Goal: Task Accomplishment & Management: Manage account settings

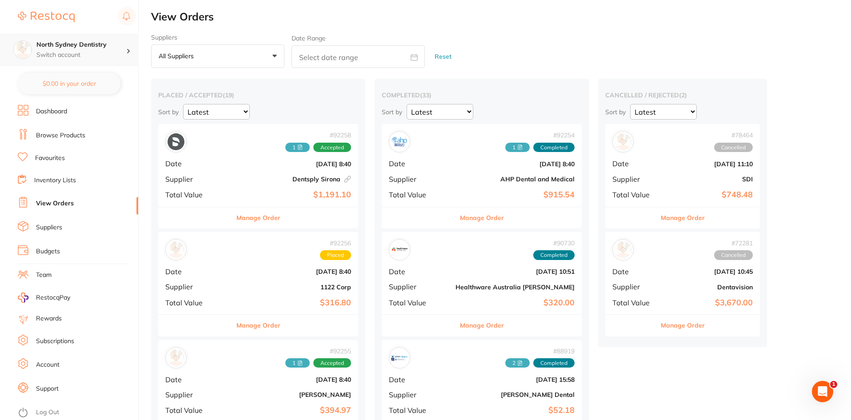
click at [110, 35] on div "North Sydney Dentistry Switch account" at bounding box center [69, 50] width 138 height 32
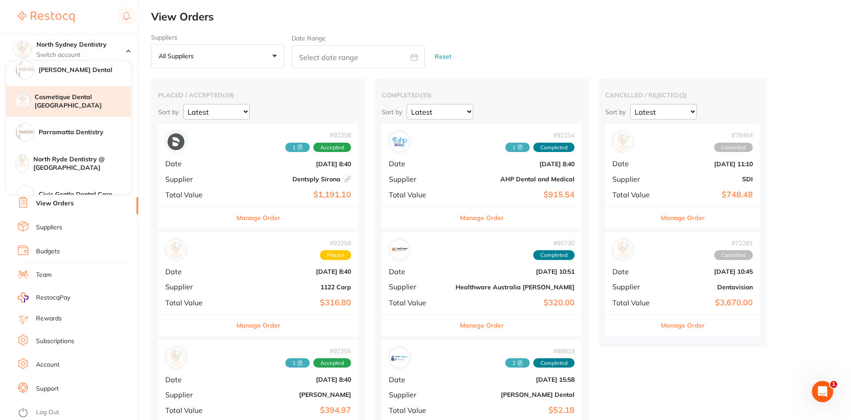
scroll to position [89, 0]
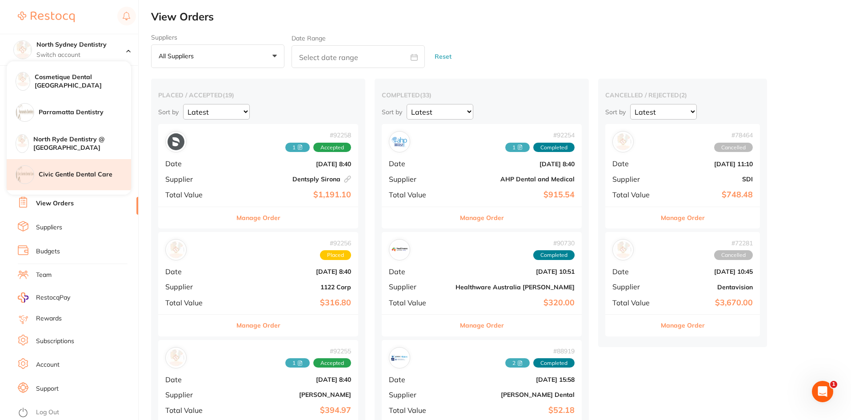
click at [49, 175] on h4 "Civic Gentle Dental Care" at bounding box center [85, 174] width 92 height 9
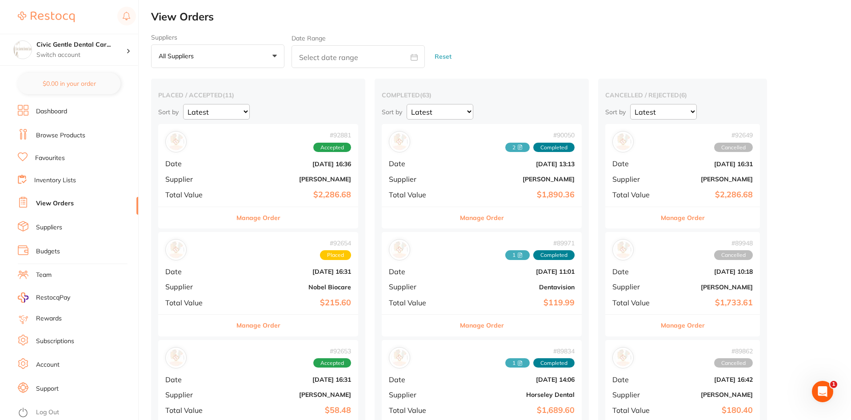
click at [326, 48] on input "text" at bounding box center [358, 56] width 133 height 23
select select "8"
select select "2025"
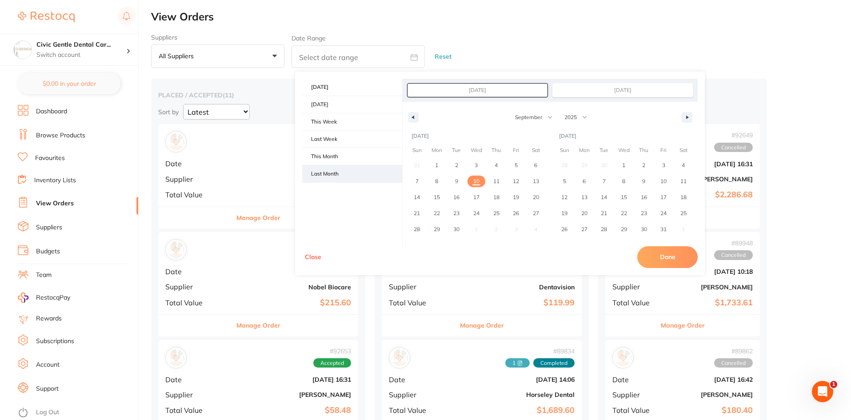
click at [327, 169] on span "Last Month" at bounding box center [352, 173] width 100 height 17
type input "[DATE]"
select select "7"
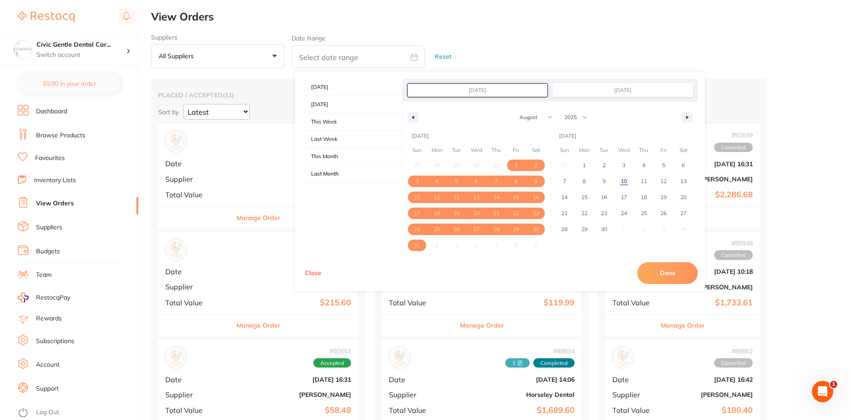
click at [685, 267] on button "Done" at bounding box center [667, 272] width 60 height 21
type input "[DATE] to [DATE]"
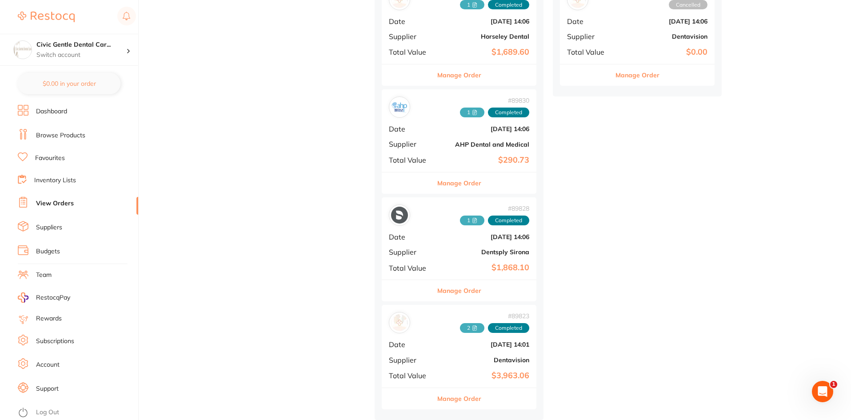
scroll to position [361, 0]
click at [460, 219] on span "1" at bounding box center [472, 221] width 24 height 10
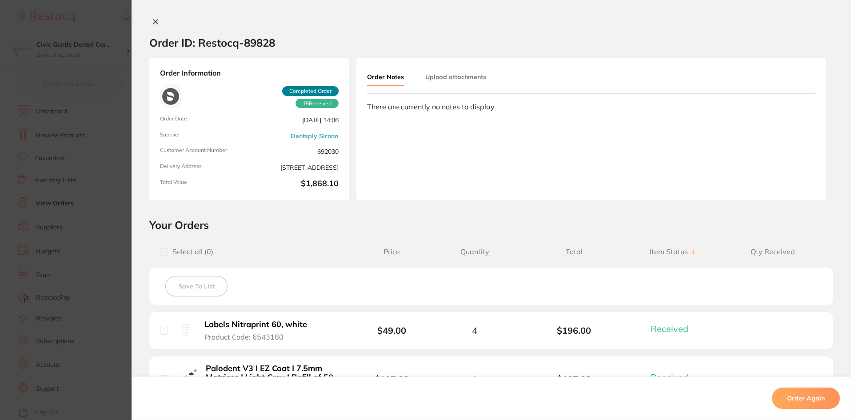
click at [445, 74] on button "Upload attachments" at bounding box center [455, 77] width 61 height 16
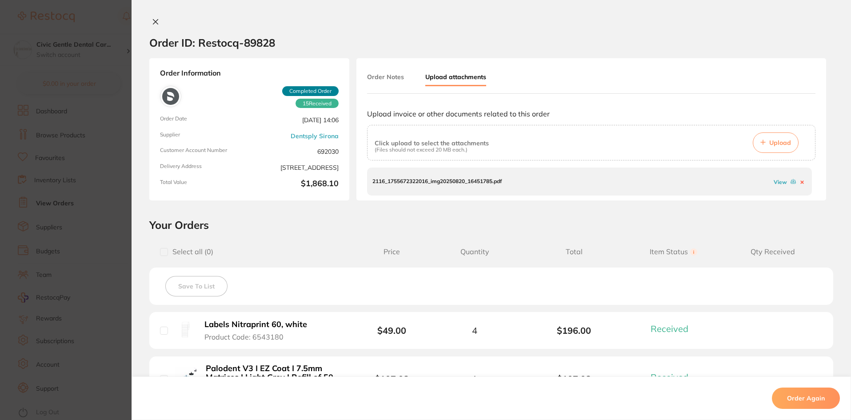
click at [778, 181] on link "View" at bounding box center [780, 182] width 13 height 7
click at [101, 84] on section "Order ID: Restocq- 89828 Order Information 15 Received Completed Order Order Da…" at bounding box center [425, 210] width 851 height 420
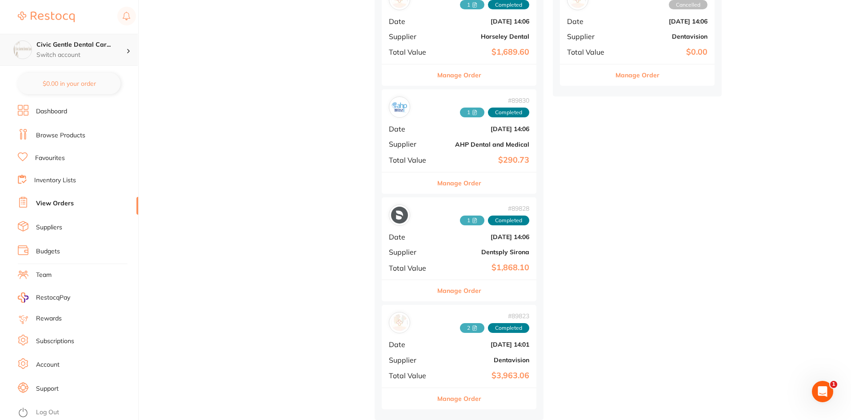
click at [69, 58] on p "Switch account" at bounding box center [81, 55] width 90 height 9
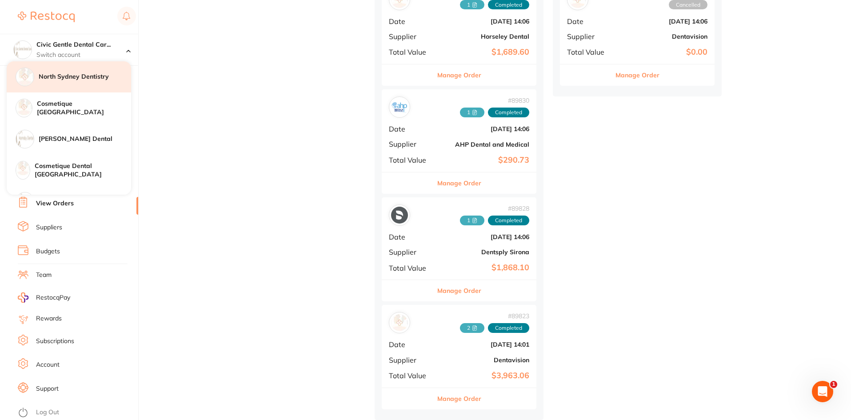
click at [65, 75] on h4 "North Sydney Dentistry" at bounding box center [85, 76] width 92 height 9
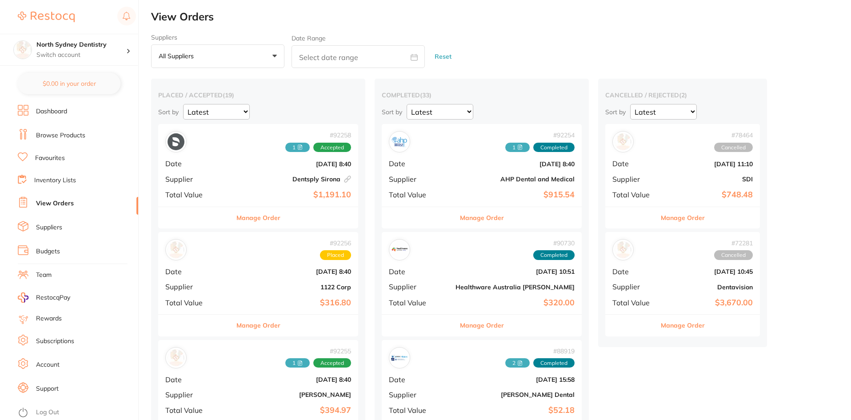
click at [377, 52] on input "text" at bounding box center [358, 56] width 133 height 23
select select "8"
select select "2025"
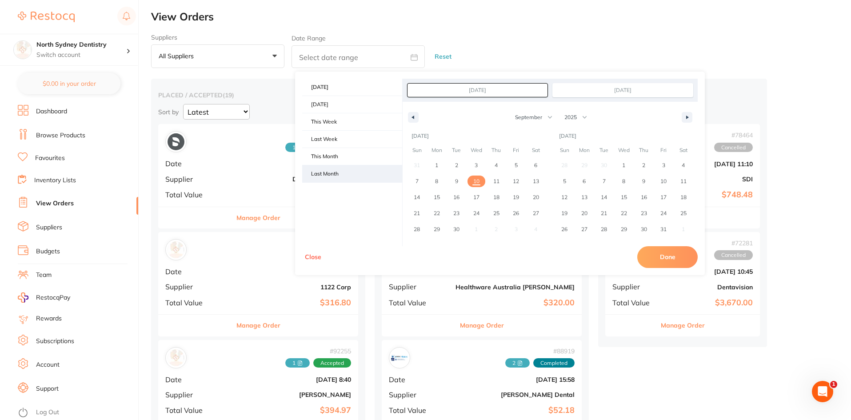
click at [329, 172] on span "Last Month" at bounding box center [352, 173] width 100 height 17
type input "[DATE]"
select select "7"
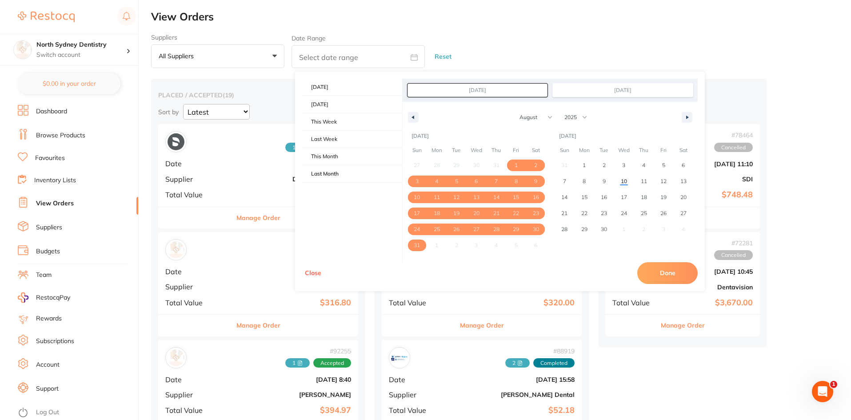
click at [666, 265] on button "Done" at bounding box center [667, 272] width 60 height 21
type input "[DATE] to [DATE]"
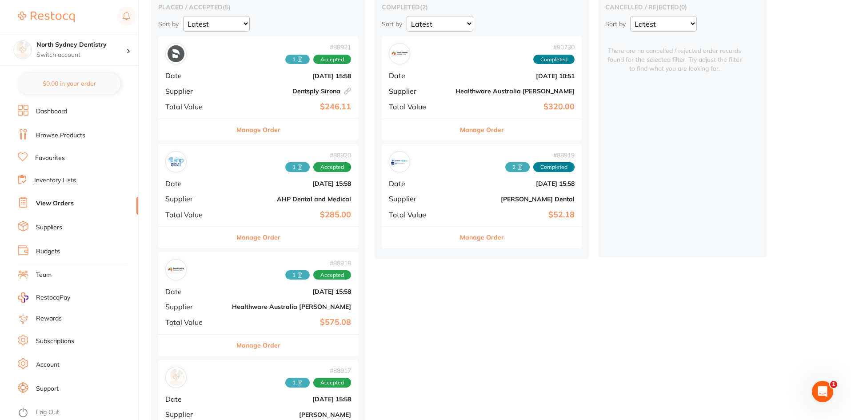
scroll to position [89, 0]
click at [285, 167] on span "1" at bounding box center [297, 166] width 24 height 10
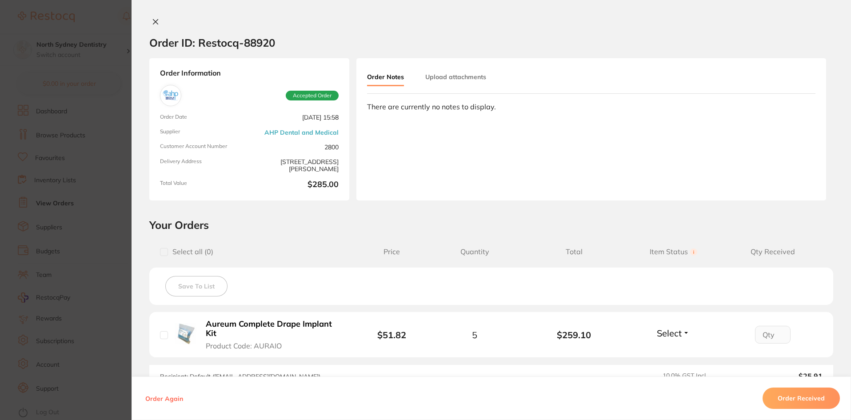
click at [461, 81] on button "Upload attachments" at bounding box center [455, 77] width 61 height 16
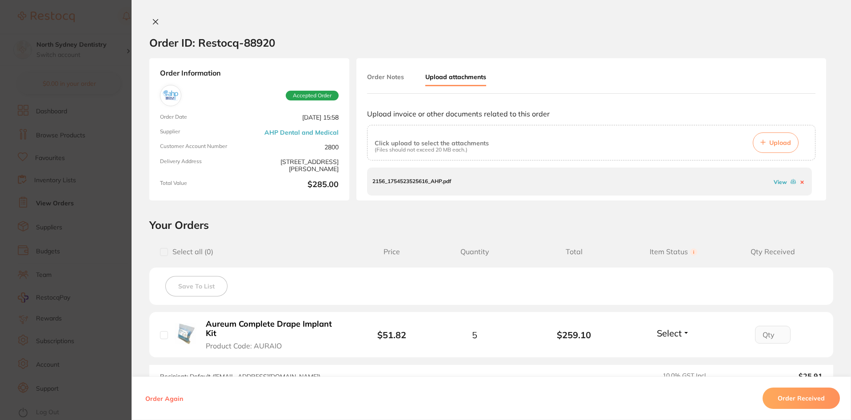
click at [775, 183] on link "View" at bounding box center [780, 182] width 13 height 7
click at [158, 20] on button at bounding box center [155, 22] width 12 height 9
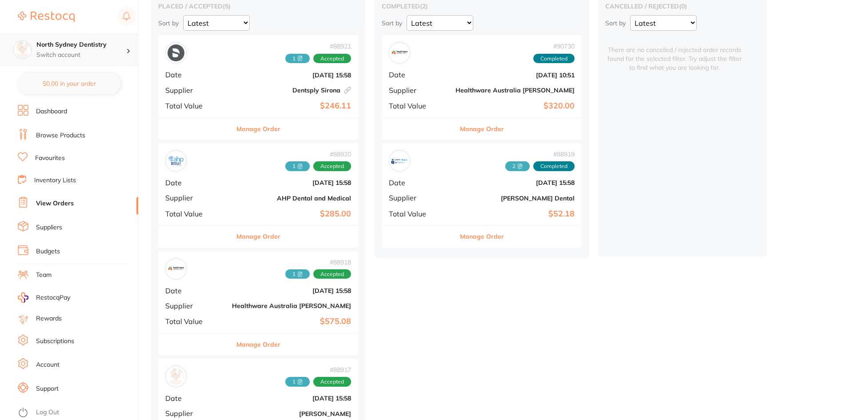
click at [78, 47] on h4 "North Sydney Dentistry" at bounding box center [81, 44] width 90 height 9
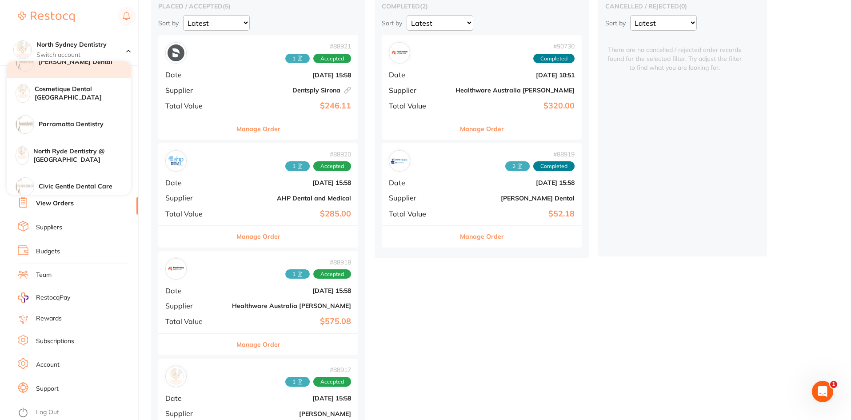
scroll to position [89, 0]
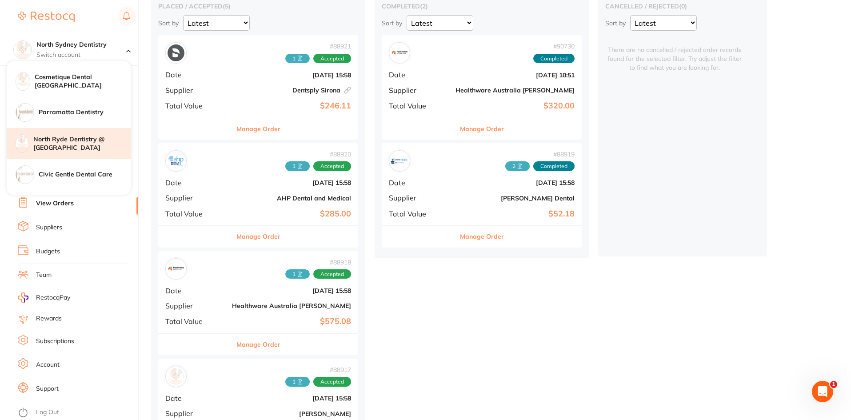
click at [68, 147] on h4 "North Ryde Dentistry @ [GEOGRAPHIC_DATA]" at bounding box center [82, 143] width 98 height 17
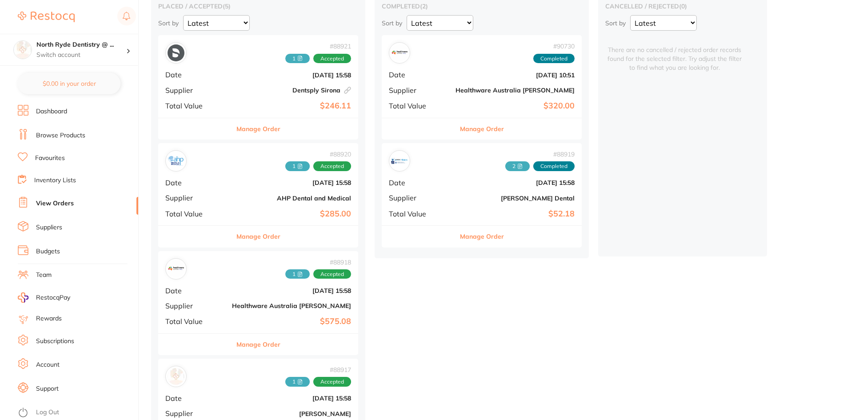
checkbox input "false"
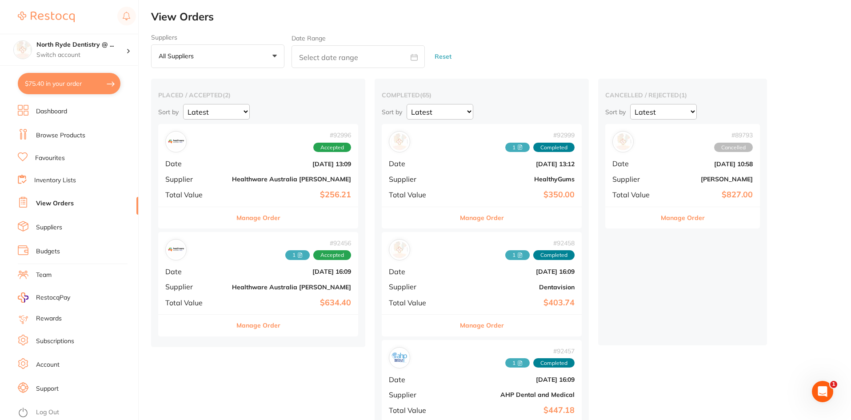
click at [315, 56] on input "text" at bounding box center [358, 56] width 133 height 23
select select "8"
select select "2025"
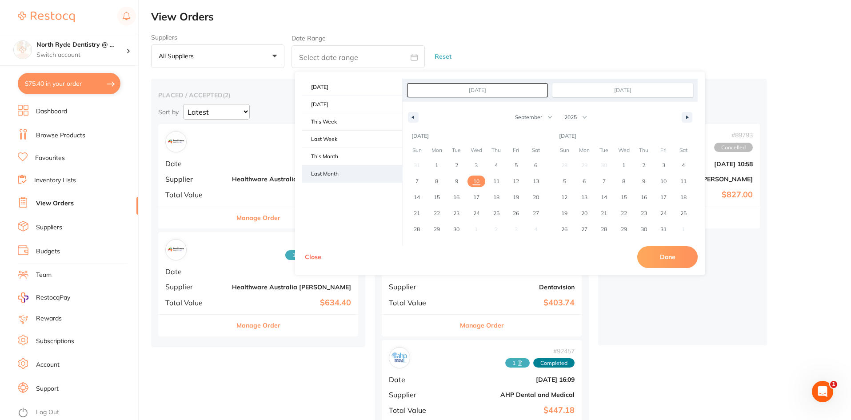
click at [323, 180] on span "Last Month" at bounding box center [352, 173] width 100 height 17
type input "[DATE]"
select select "7"
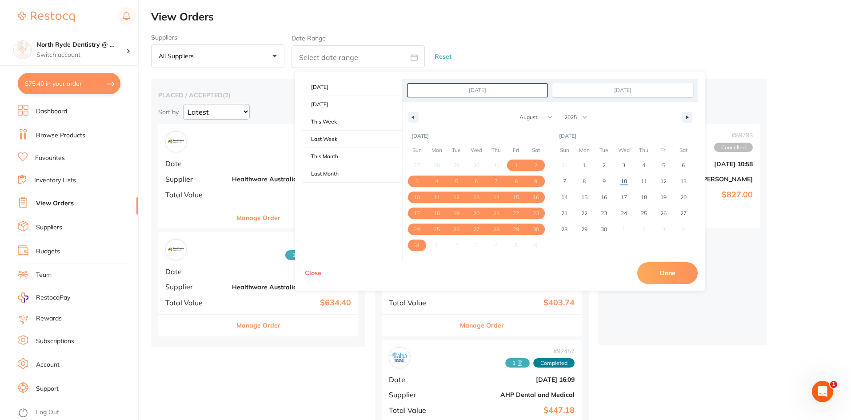
click at [650, 273] on button "Done" at bounding box center [667, 272] width 60 height 21
type input "[DATE] to [DATE]"
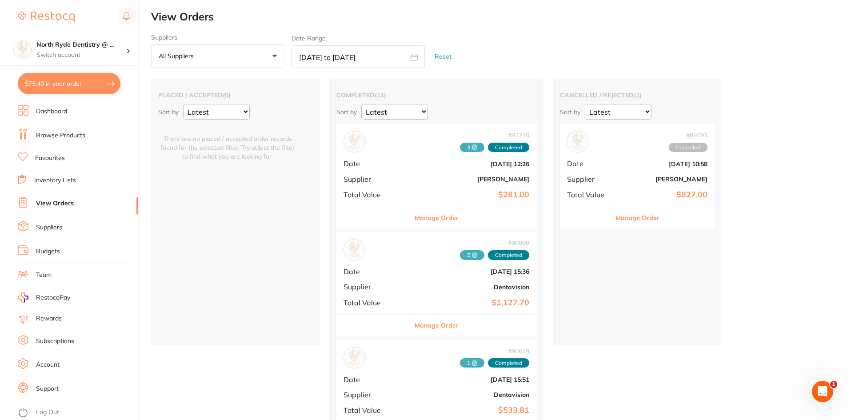
click at [460, 147] on span "3" at bounding box center [472, 148] width 24 height 10
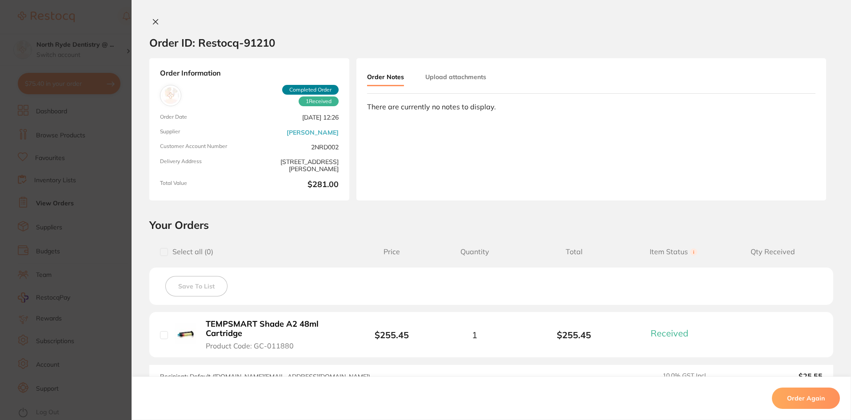
click at [449, 82] on button "Upload attachments" at bounding box center [455, 77] width 61 height 16
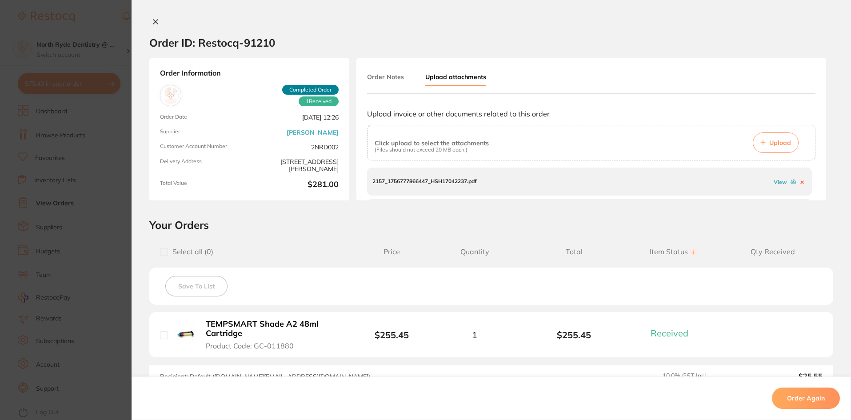
click at [774, 182] on link "View" at bounding box center [780, 182] width 13 height 7
click at [776, 192] on link "View" at bounding box center [780, 192] width 13 height 7
click at [775, 192] on link "View" at bounding box center [780, 190] width 13 height 7
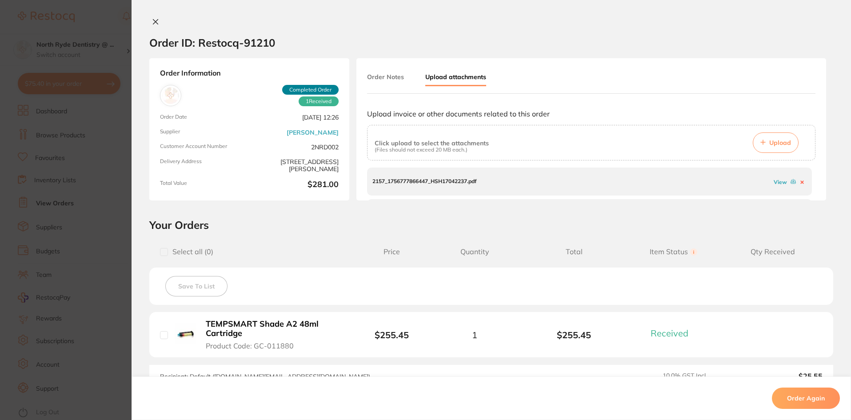
click at [153, 24] on icon at bounding box center [155, 21] width 7 height 7
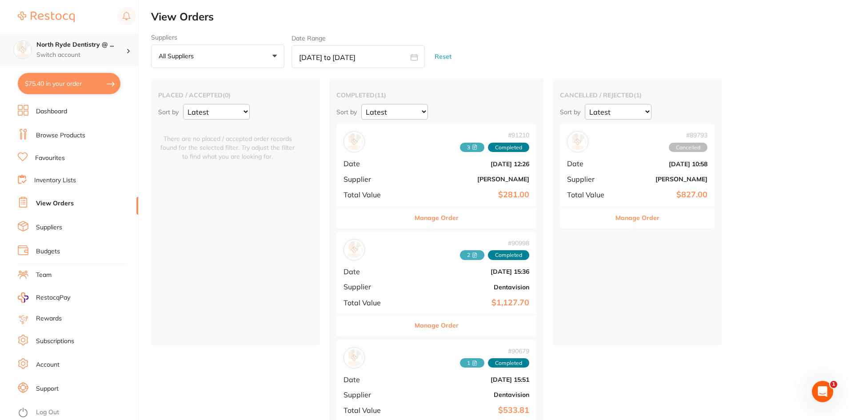
click at [86, 50] on div "North Ryde Dentistry @ ... Switch account" at bounding box center [81, 49] width 90 height 19
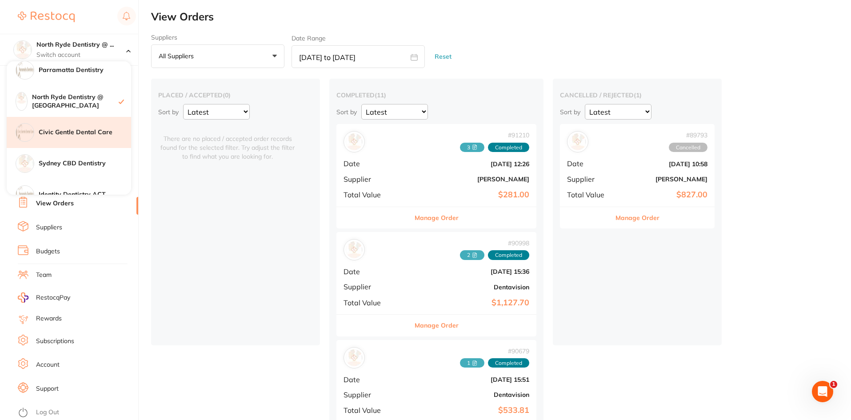
scroll to position [147, 0]
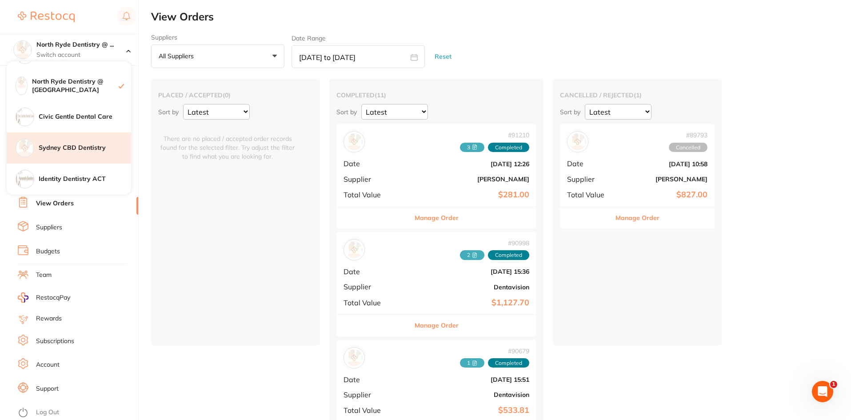
click at [64, 147] on h4 "Sydney CBD Dentistry" at bounding box center [85, 148] width 92 height 9
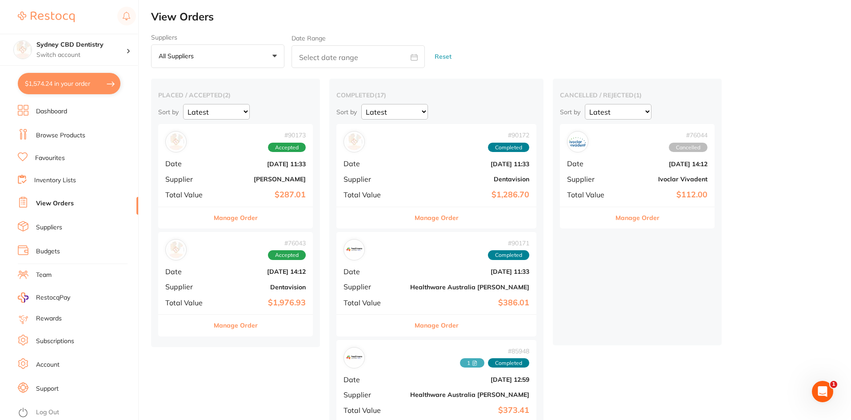
click at [591, 35] on div "Suppliers All suppliers +0 All suppliers AB Orthodontics [PERSON_NAME] AHP Dent…" at bounding box center [501, 51] width 700 height 35
drag, startPoint x: 324, startPoint y: 57, endPoint x: 317, endPoint y: 68, distance: 13.4
click at [325, 57] on input "text" at bounding box center [358, 56] width 133 height 23
select select "8"
select select "2025"
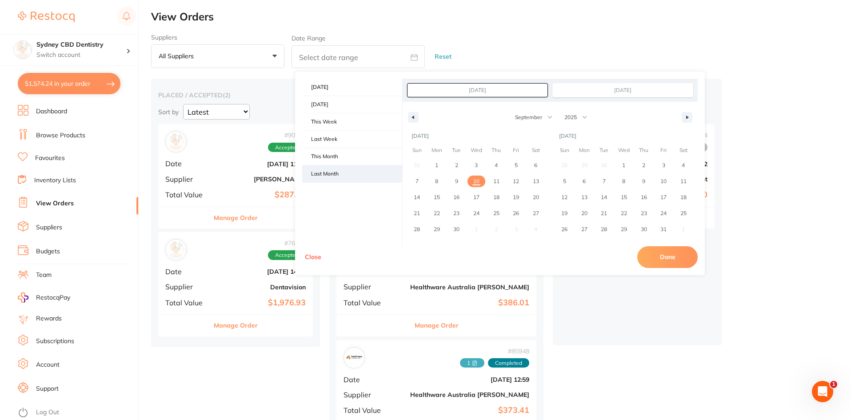
click at [322, 175] on span "Last Month" at bounding box center [352, 173] width 100 height 17
type input "[DATE]"
select select "7"
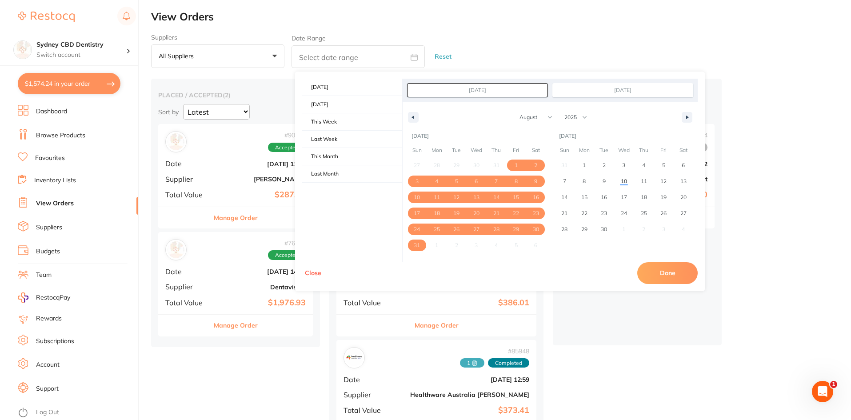
click at [649, 274] on button "Done" at bounding box center [667, 272] width 60 height 21
type input "[DATE] to [DATE]"
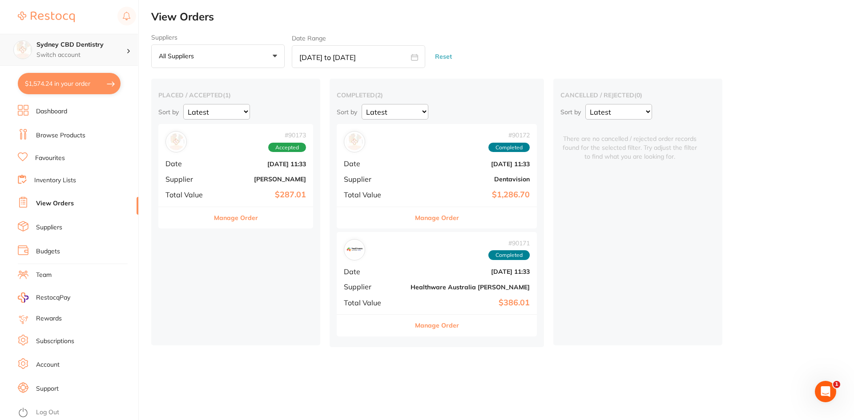
click at [119, 56] on p "Switch account" at bounding box center [81, 55] width 90 height 9
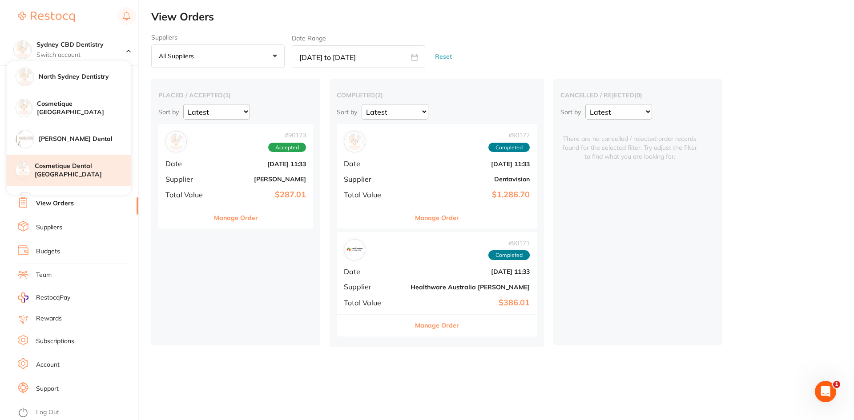
click at [67, 164] on h4 "Cosmetique Dental [GEOGRAPHIC_DATA]" at bounding box center [83, 170] width 96 height 17
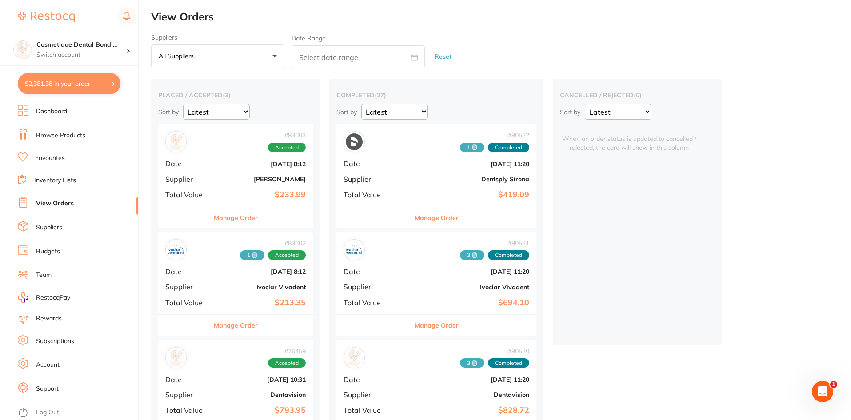
click at [320, 56] on input "text" at bounding box center [358, 56] width 133 height 23
select select "8"
select select "2025"
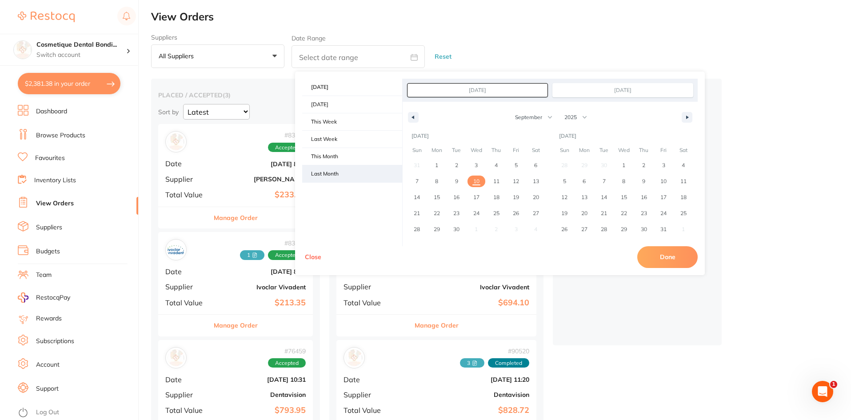
click at [344, 172] on span "Last Month" at bounding box center [352, 173] width 100 height 17
type input "[DATE]"
select select "7"
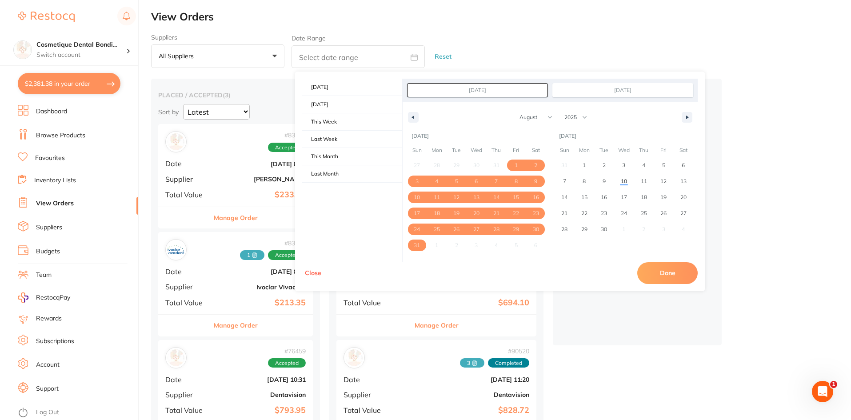
click at [657, 275] on button "Done" at bounding box center [667, 272] width 60 height 21
type input "[DATE] to [DATE]"
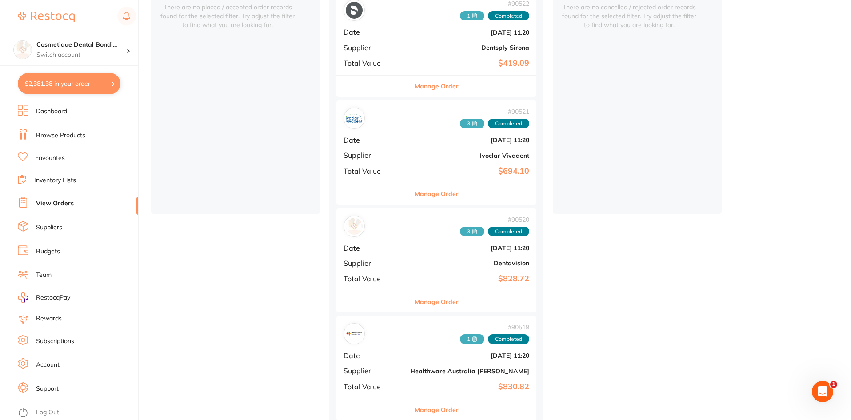
scroll to position [133, 0]
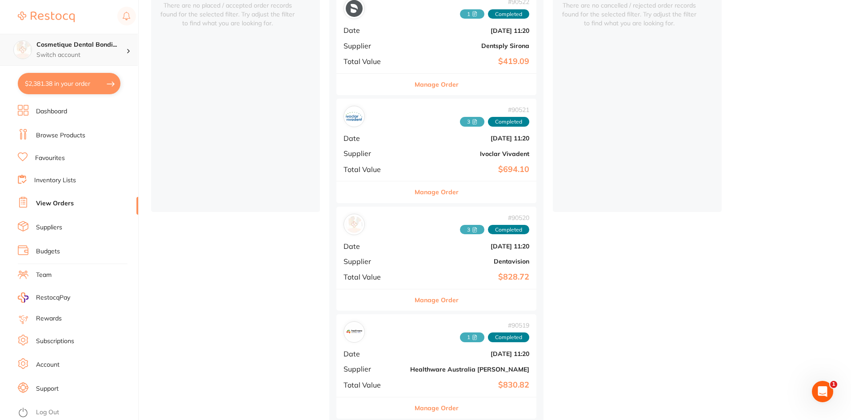
click at [87, 54] on p "Switch account" at bounding box center [81, 55] width 90 height 9
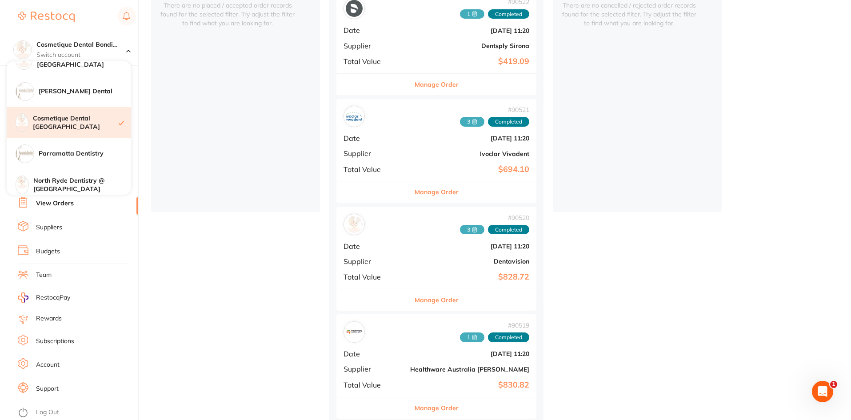
scroll to position [89, 0]
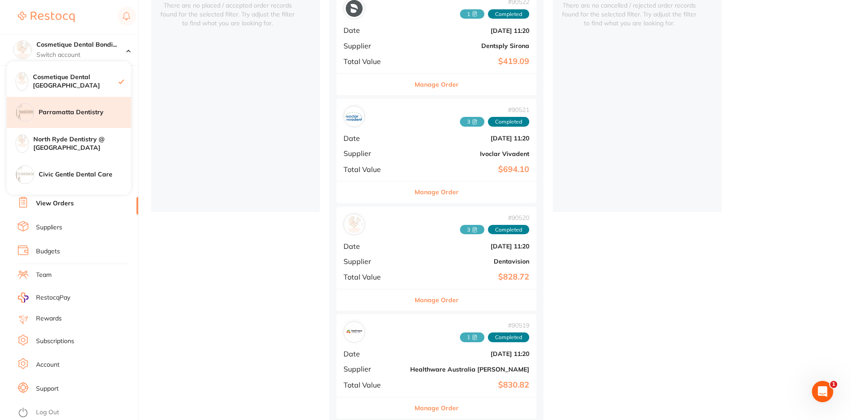
click at [84, 109] on h4 "Parramatta Dentistry" at bounding box center [85, 112] width 92 height 9
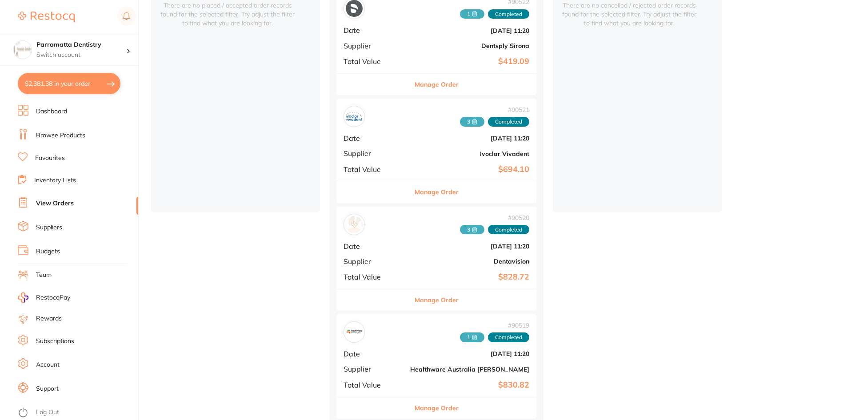
checkbox input "true"
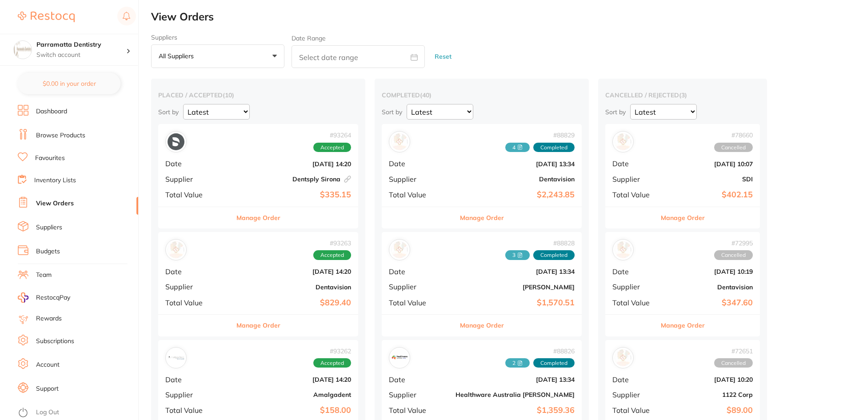
click at [343, 57] on input "text" at bounding box center [358, 56] width 133 height 23
select select "8"
select select "2025"
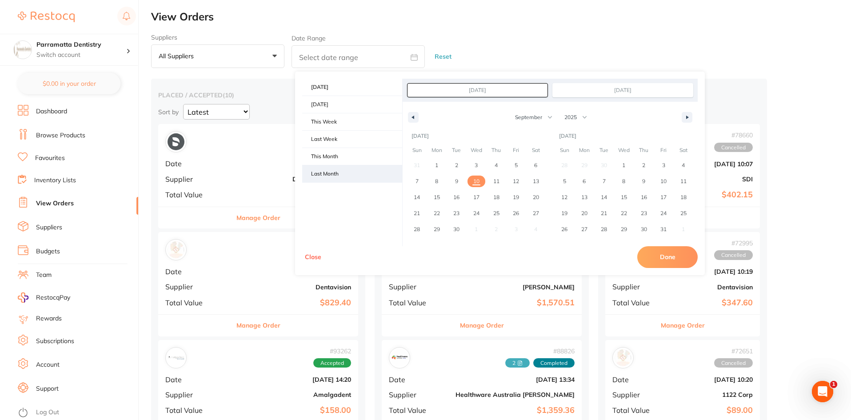
click at [335, 172] on span "Last Month" at bounding box center [352, 173] width 100 height 17
type input "[DATE]"
select select "7"
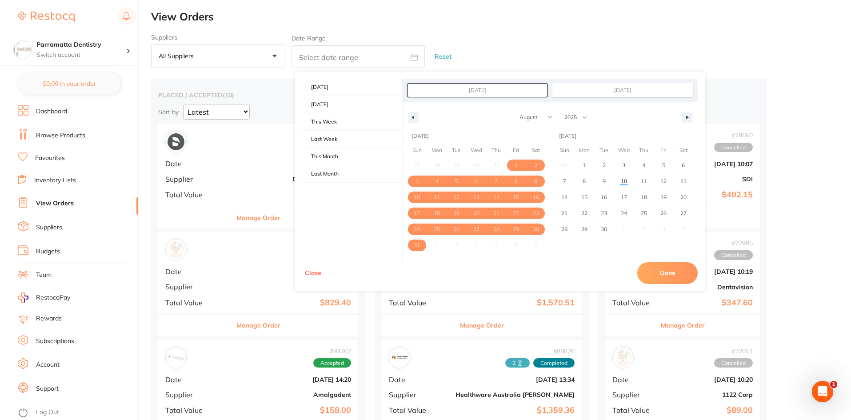
click at [657, 269] on button "Done" at bounding box center [667, 272] width 60 height 21
type input "[DATE] to [DATE]"
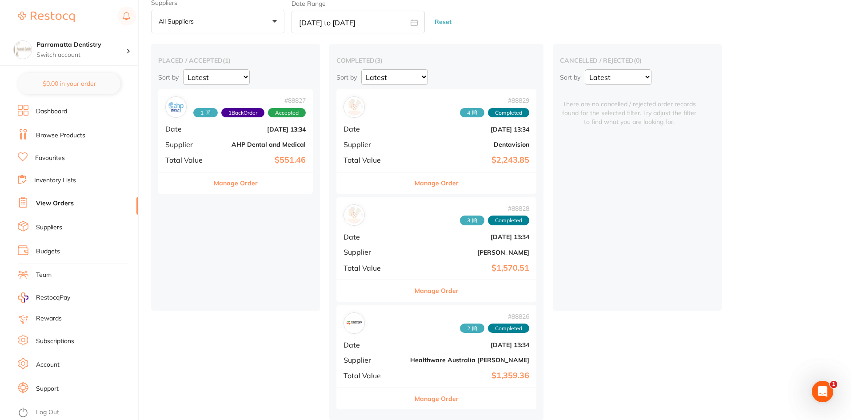
scroll to position [37, 0]
click at [472, 218] on icon at bounding box center [474, 220] width 5 height 5
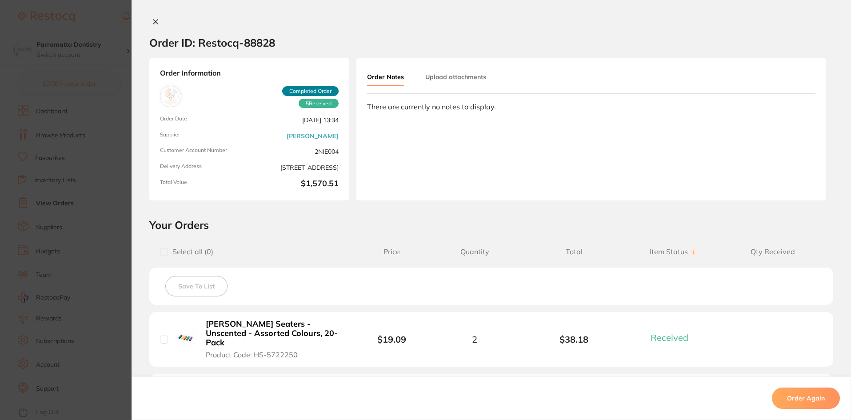
click at [463, 79] on button "Upload attachments" at bounding box center [455, 77] width 61 height 16
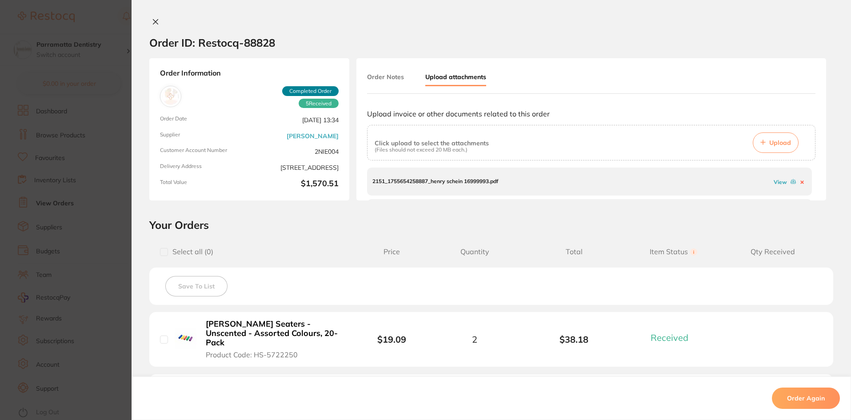
click at [777, 184] on link "View" at bounding box center [780, 182] width 13 height 7
click at [812, 178] on div "2151_1755654258887_henry schein 16999993.pdf View 2151_1755653677548_henry sche…" at bounding box center [591, 186] width 449 height 36
click at [775, 194] on link "View" at bounding box center [780, 192] width 13 height 7
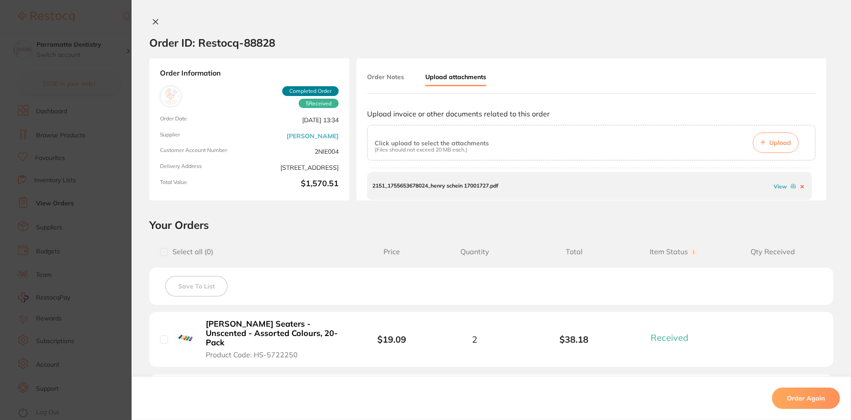
click at [775, 187] on link "View" at bounding box center [780, 186] width 13 height 7
click at [154, 22] on icon at bounding box center [155, 22] width 5 height 5
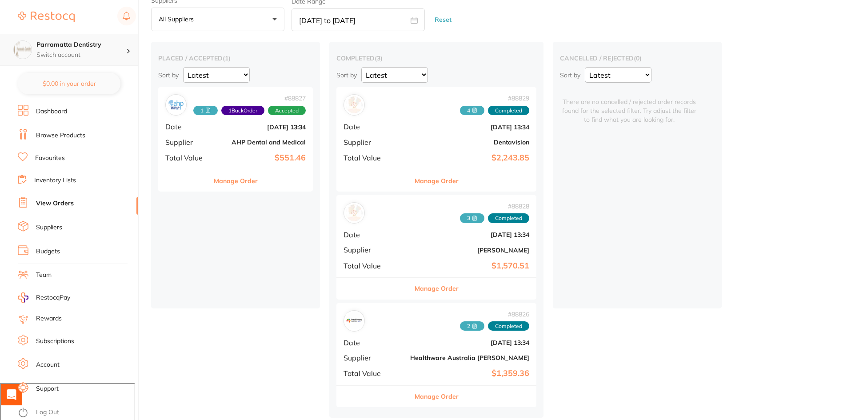
click at [87, 48] on h4 "Parramatta Dentistry" at bounding box center [81, 44] width 90 height 9
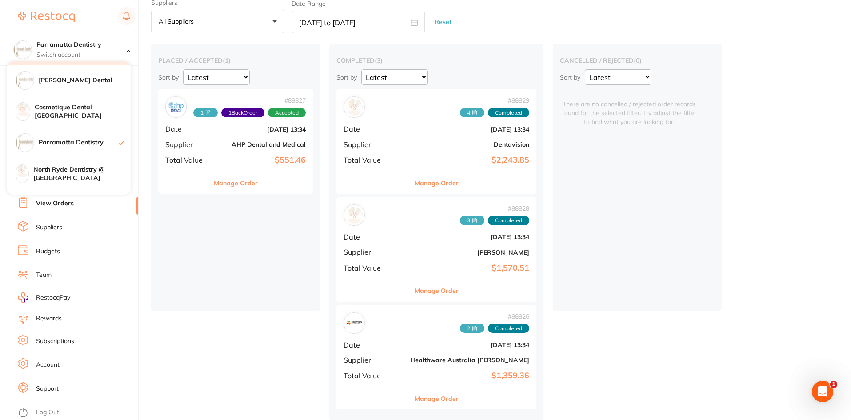
scroll to position [89, 0]
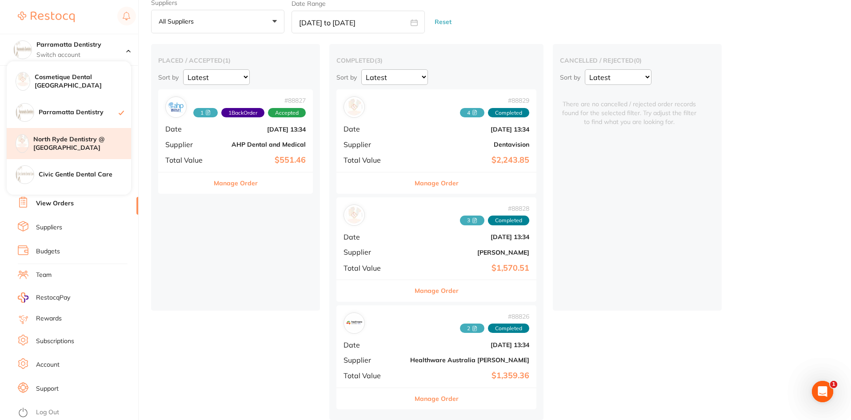
click at [60, 139] on h4 "North Ryde Dentistry @ [GEOGRAPHIC_DATA]" at bounding box center [82, 143] width 98 height 17
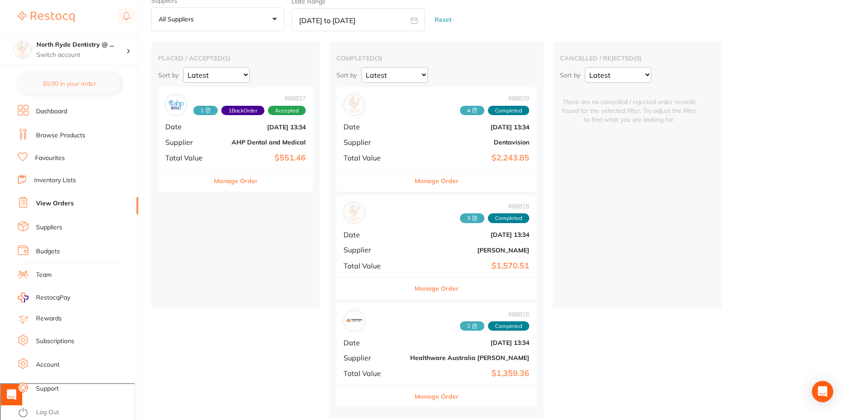
checkbox input "false"
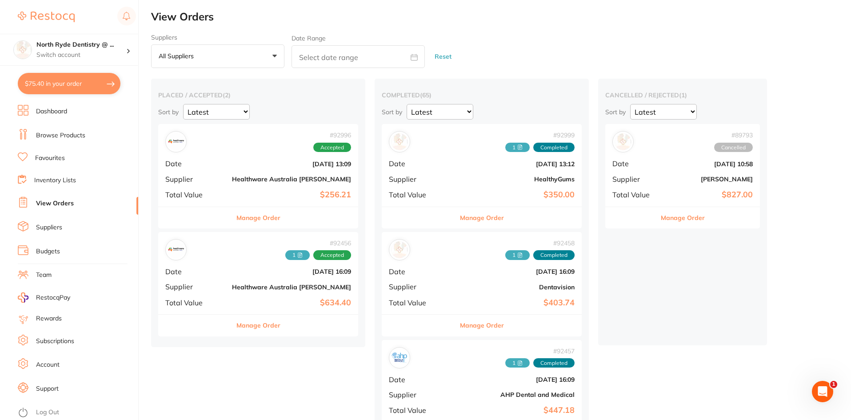
click at [382, 46] on input "text" at bounding box center [358, 56] width 133 height 23
select select "8"
select select "2025"
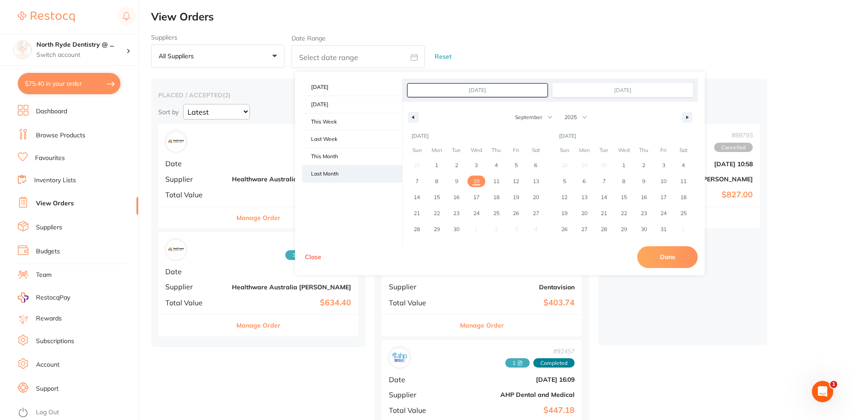
click at [364, 176] on span "Last Month" at bounding box center [352, 173] width 100 height 17
type input "[DATE]"
select select "7"
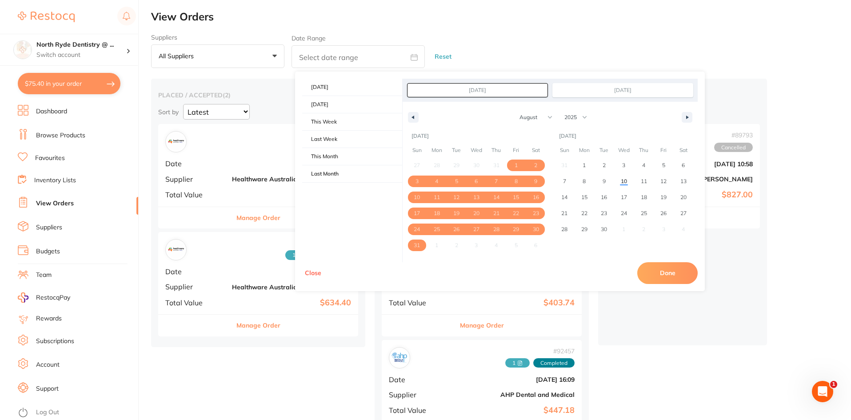
click at [661, 274] on button "Done" at bounding box center [667, 272] width 60 height 21
type input "[DATE] to [DATE]"
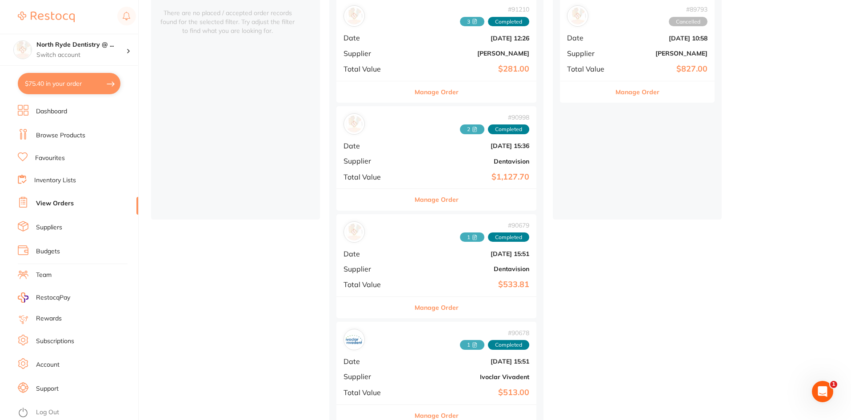
scroll to position [55, 0]
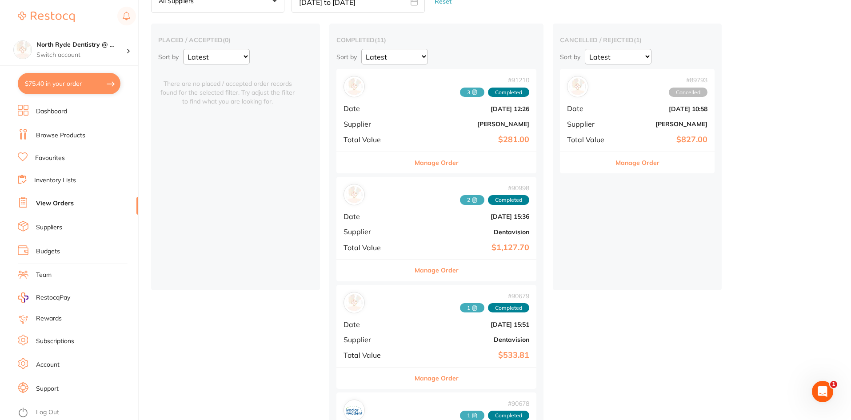
click at [460, 201] on span "2" at bounding box center [472, 200] width 24 height 10
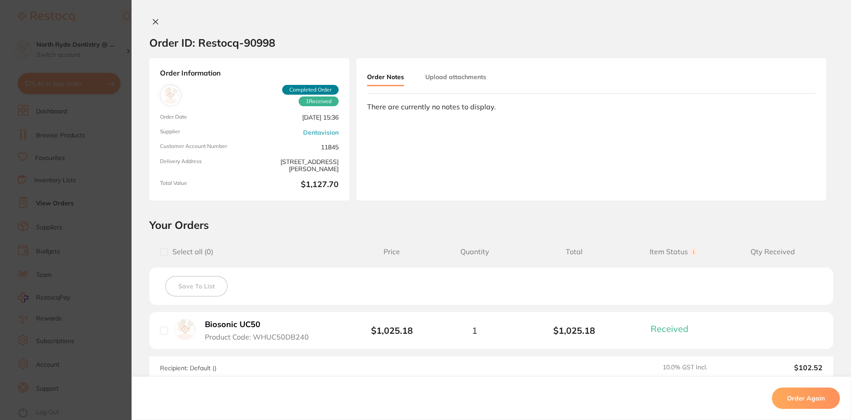
click at [441, 75] on button "Upload attachments" at bounding box center [455, 77] width 61 height 16
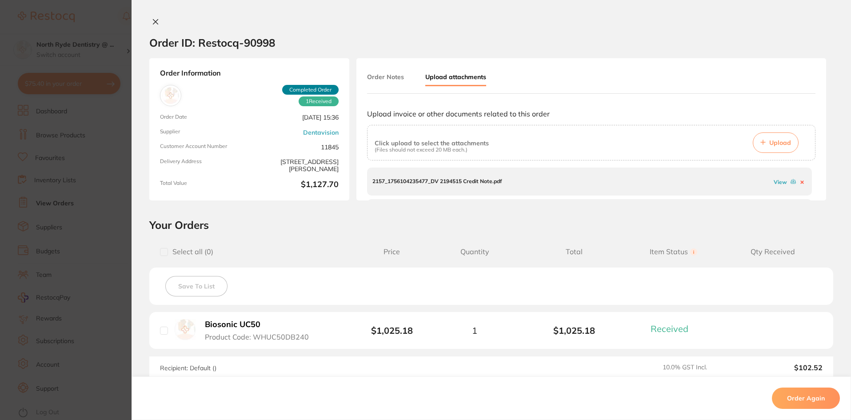
click at [774, 183] on link "View" at bounding box center [780, 182] width 13 height 7
click at [774, 186] on link "View" at bounding box center [780, 186] width 13 height 7
click at [160, 19] on div at bounding box center [492, 22] width 720 height 9
click at [152, 20] on icon at bounding box center [155, 21] width 7 height 7
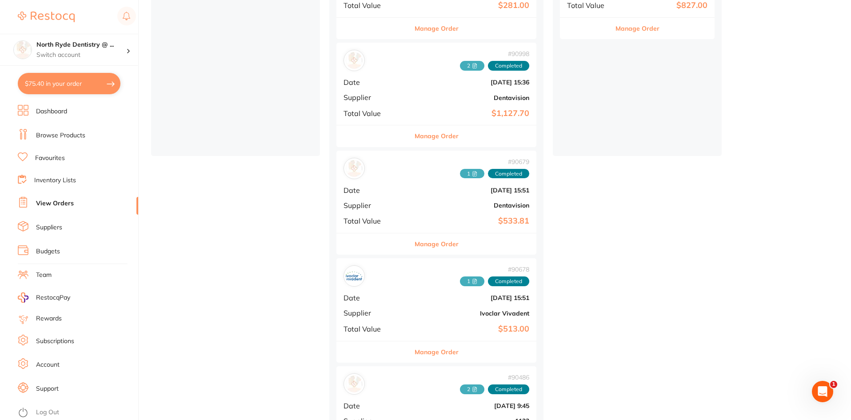
scroll to position [233, 0]
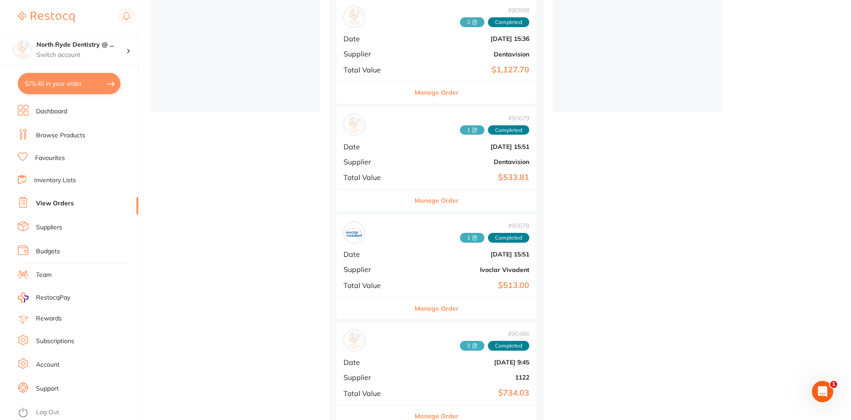
click at [460, 128] on span "1" at bounding box center [472, 130] width 24 height 10
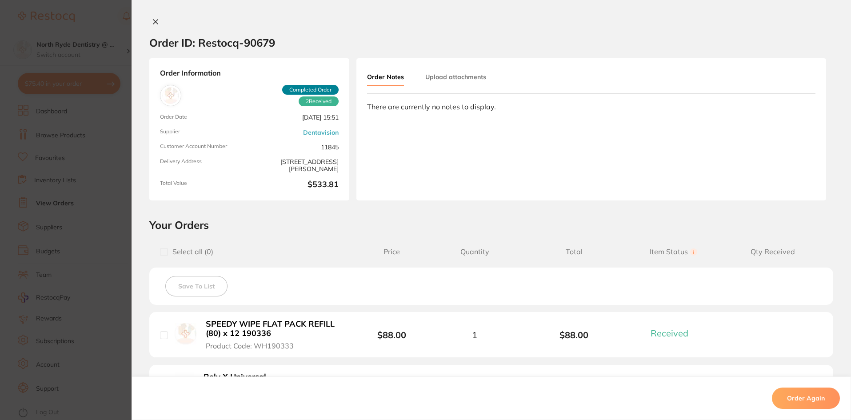
click at [439, 70] on button "Upload attachments" at bounding box center [455, 77] width 61 height 16
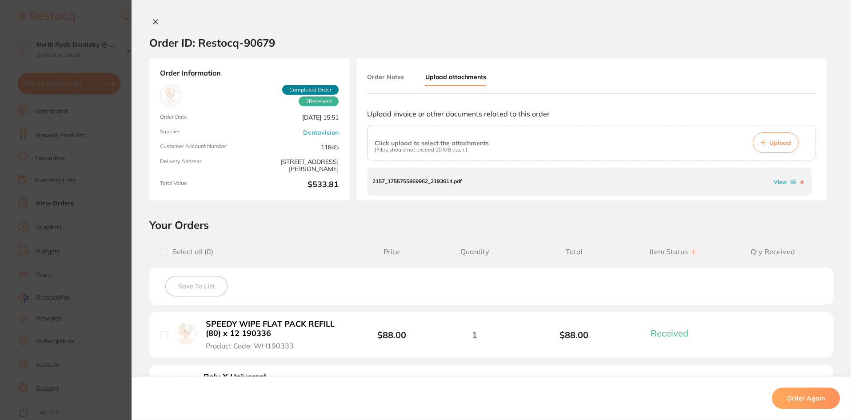
click at [775, 180] on link "View" at bounding box center [780, 182] width 13 height 7
click at [156, 25] on icon at bounding box center [155, 21] width 7 height 7
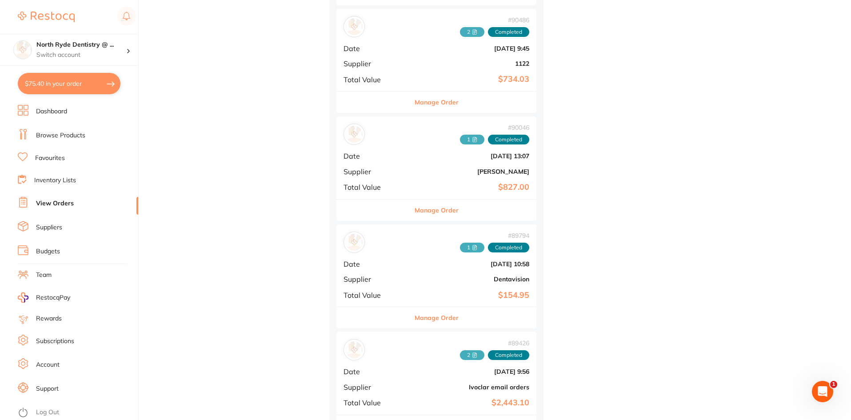
scroll to position [589, 0]
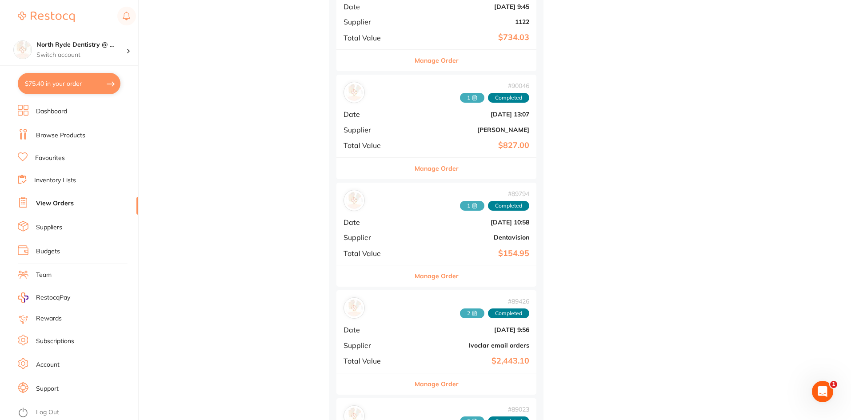
click at [472, 206] on icon at bounding box center [474, 205] width 5 height 5
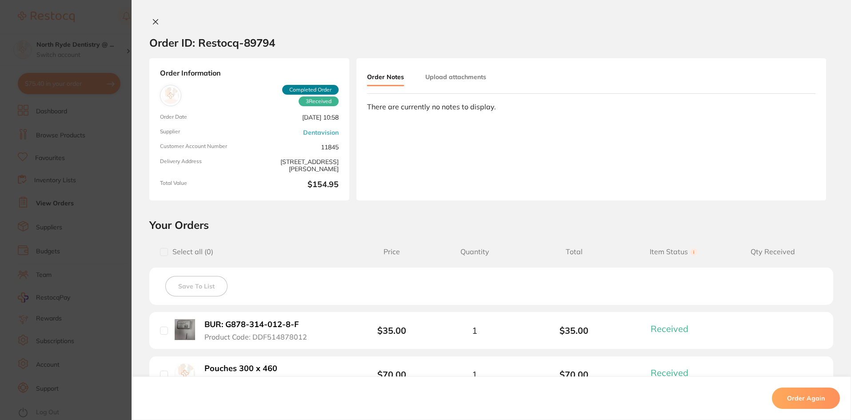
click at [458, 74] on button "Upload attachments" at bounding box center [455, 77] width 61 height 16
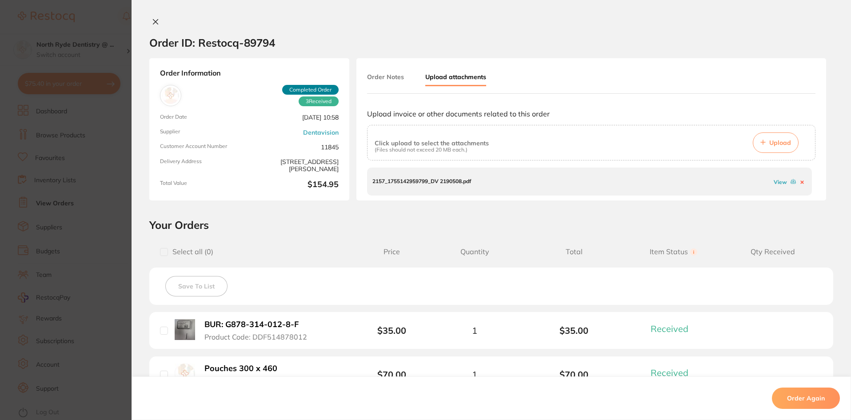
click at [776, 182] on link "View" at bounding box center [780, 182] width 13 height 7
click at [154, 21] on icon at bounding box center [155, 22] width 5 height 5
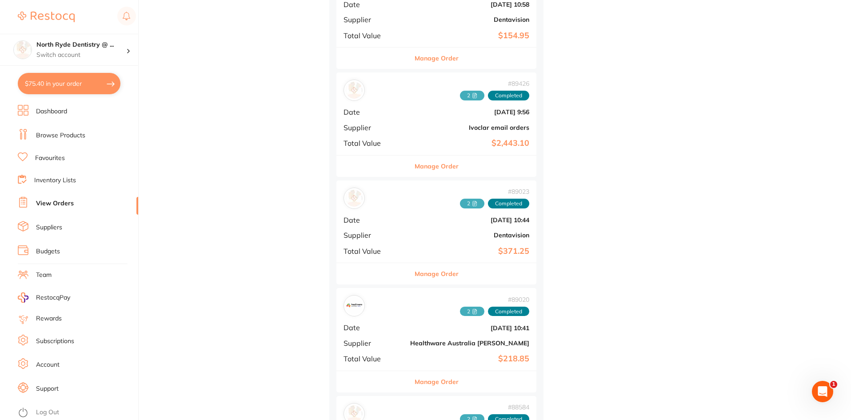
scroll to position [845, 0]
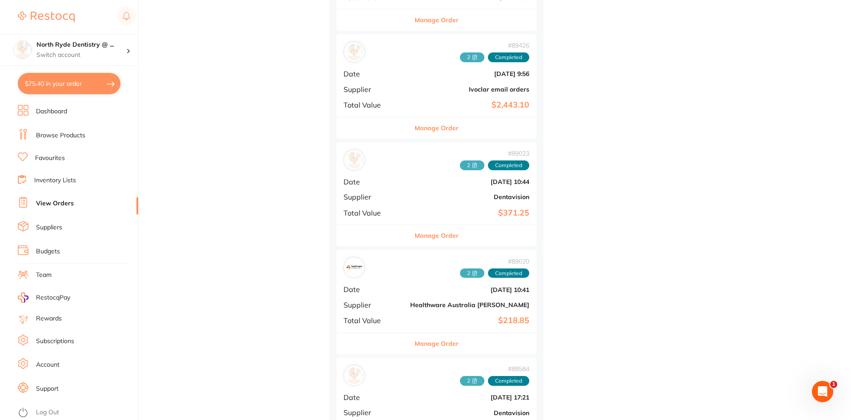
click at [460, 165] on span "2" at bounding box center [472, 165] width 24 height 10
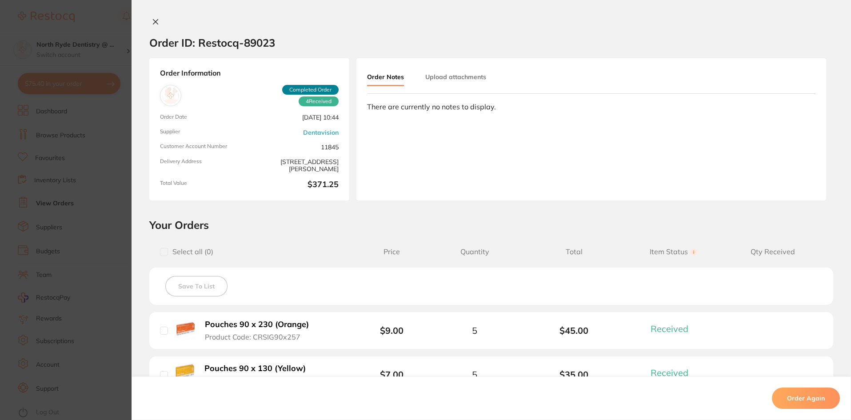
drag, startPoint x: 457, startPoint y: 79, endPoint x: 457, endPoint y: 74, distance: 4.5
click at [457, 74] on button "Upload attachments" at bounding box center [455, 77] width 61 height 16
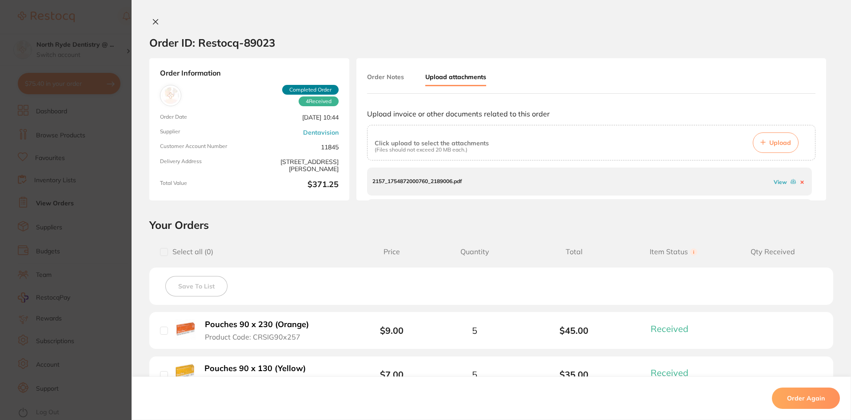
click at [774, 180] on link "View" at bounding box center [780, 182] width 13 height 7
click at [774, 186] on link "View" at bounding box center [780, 186] width 13 height 7
click at [150, 22] on button at bounding box center [155, 22] width 12 height 9
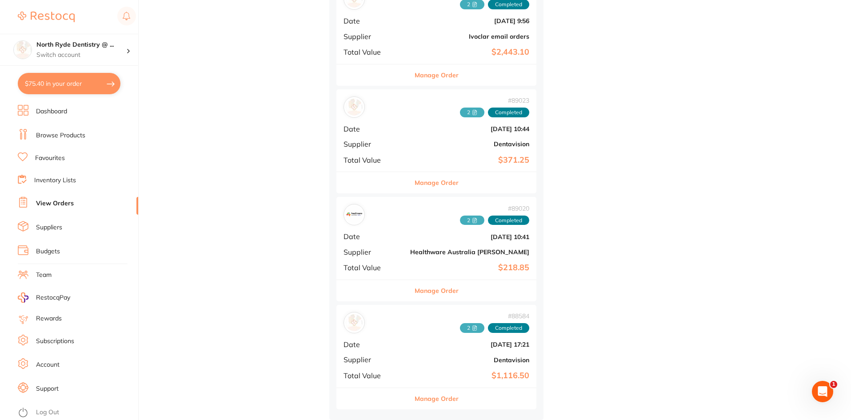
scroll to position [900, 0]
click at [472, 327] on icon at bounding box center [474, 327] width 5 height 5
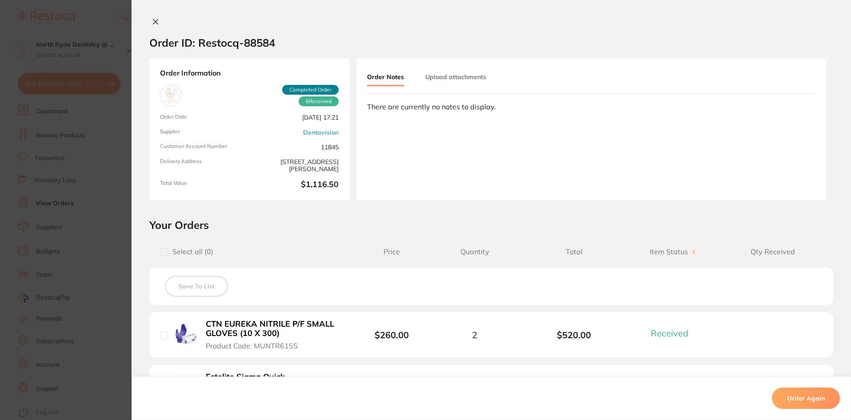
click at [453, 75] on button "Upload attachments" at bounding box center [455, 77] width 61 height 16
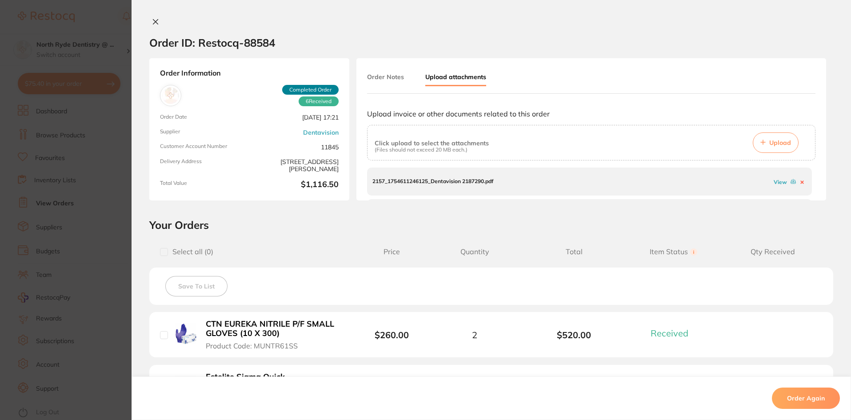
click at [780, 182] on link "View" at bounding box center [780, 182] width 13 height 7
click at [774, 186] on link "View" at bounding box center [780, 186] width 13 height 7
